Goal: Find specific page/section: Find specific page/section

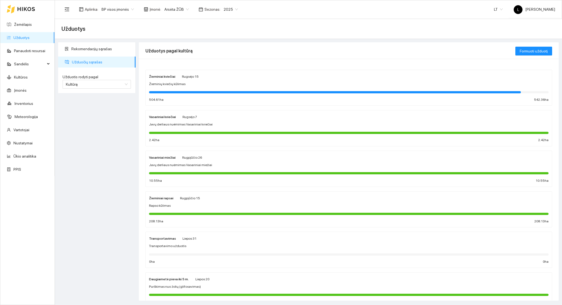
click at [189, 92] on div at bounding box center [335, 92] width 372 height 2
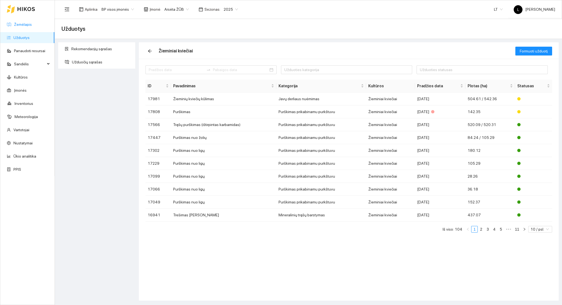
click at [32, 24] on link "Žemėlapis" at bounding box center [23, 24] width 18 height 4
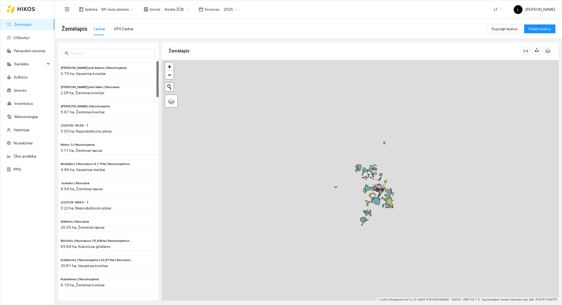
scroll to position [1, 0]
drag, startPoint x: 358, startPoint y: 232, endPoint x: 397, endPoint y: 88, distance: 149.4
click at [398, 86] on div at bounding box center [360, 179] width 396 height 242
